Goal: Task Accomplishment & Management: Complete application form

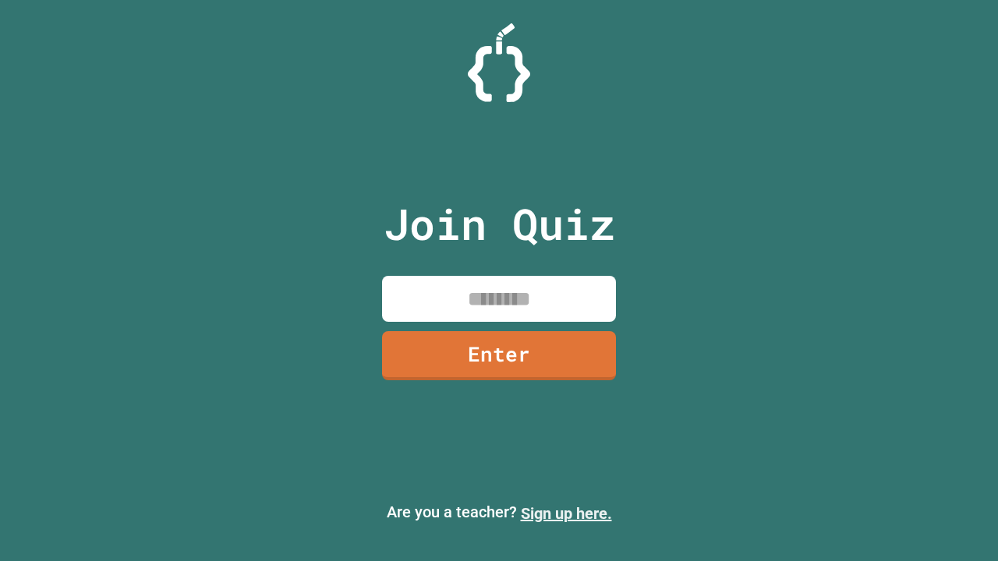
click at [566, 514] on link "Sign up here." at bounding box center [566, 513] width 91 height 19
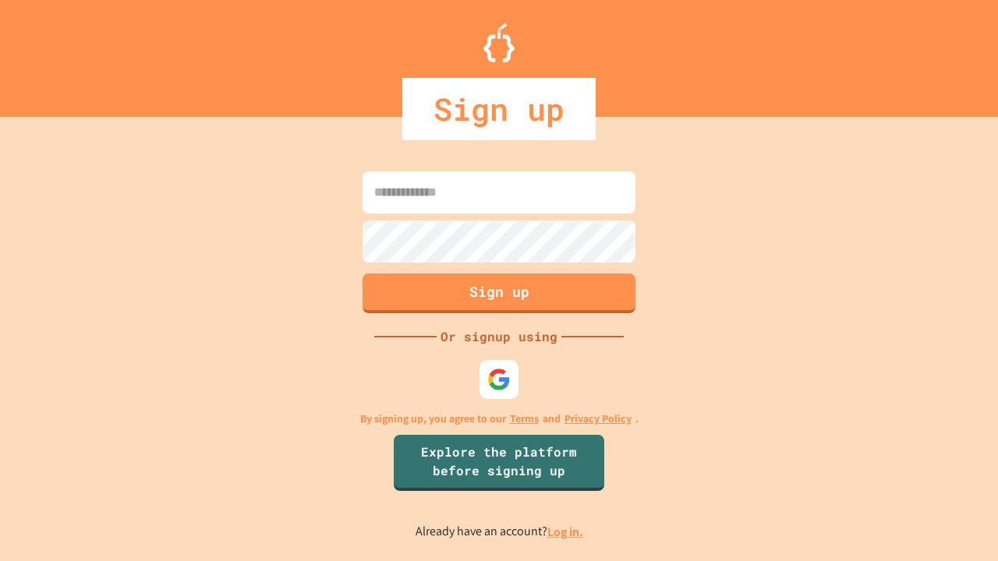
click at [566, 531] on link "Log in." at bounding box center [565, 532] width 36 height 16
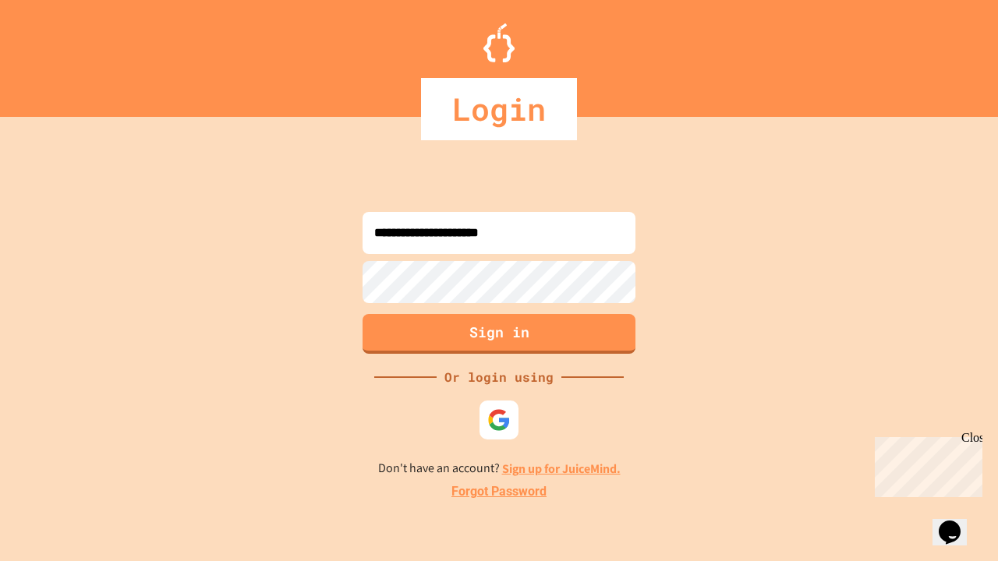
type input "**********"
